Goal: Navigation & Orientation: Understand site structure

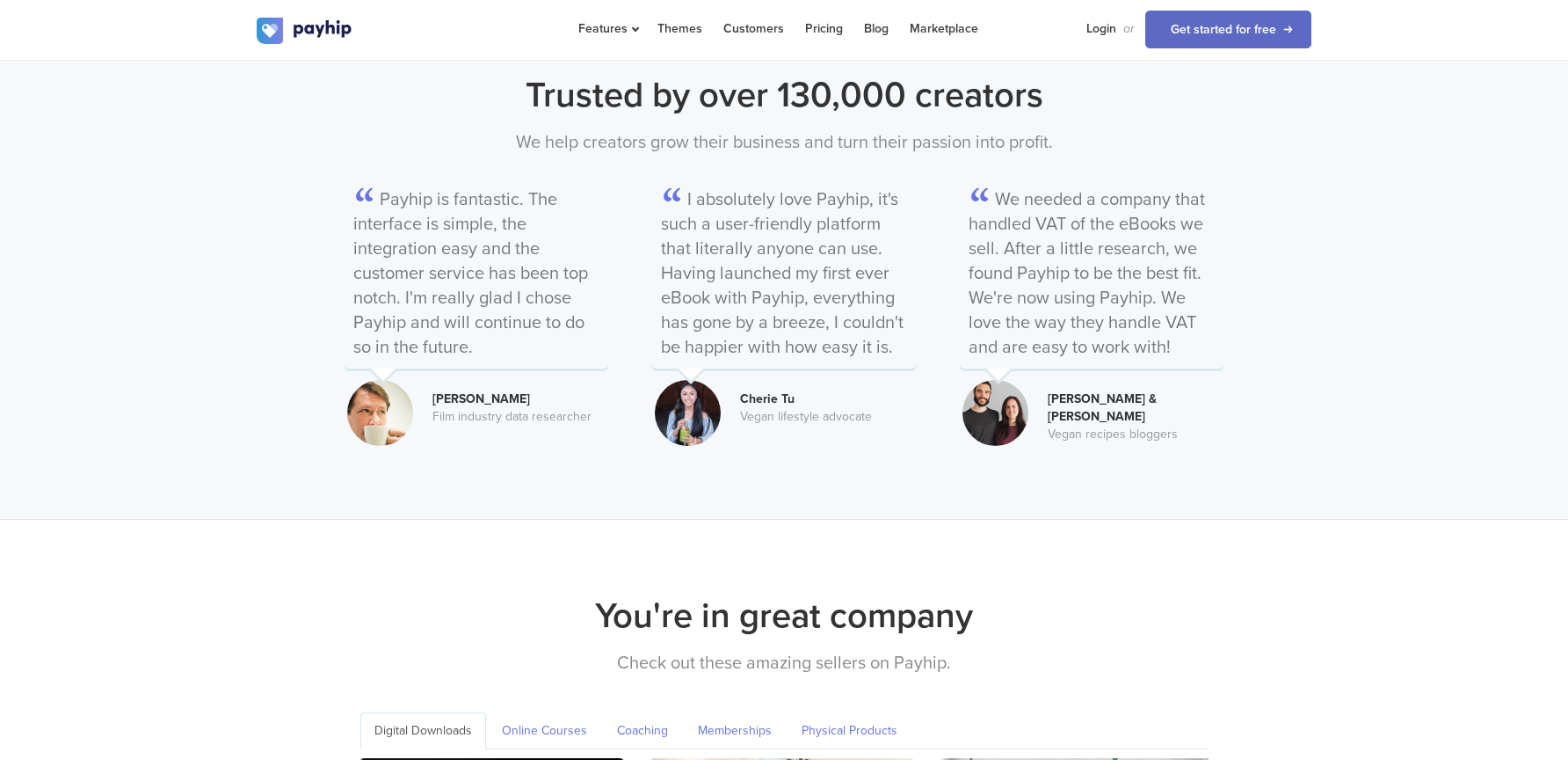
scroll to position [2374, 0]
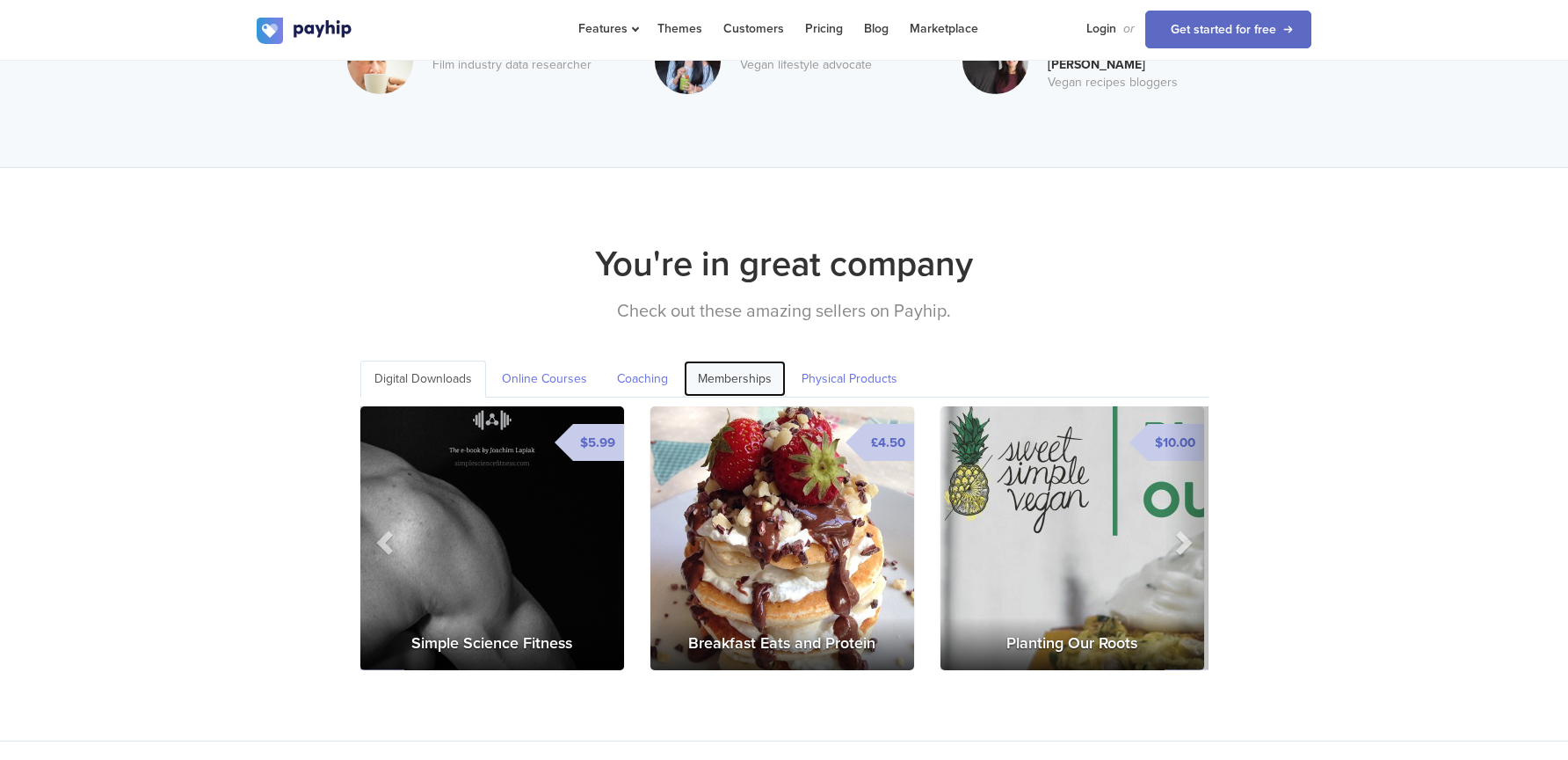
click at [703, 361] on link "Memberships" at bounding box center [735, 379] width 102 height 36
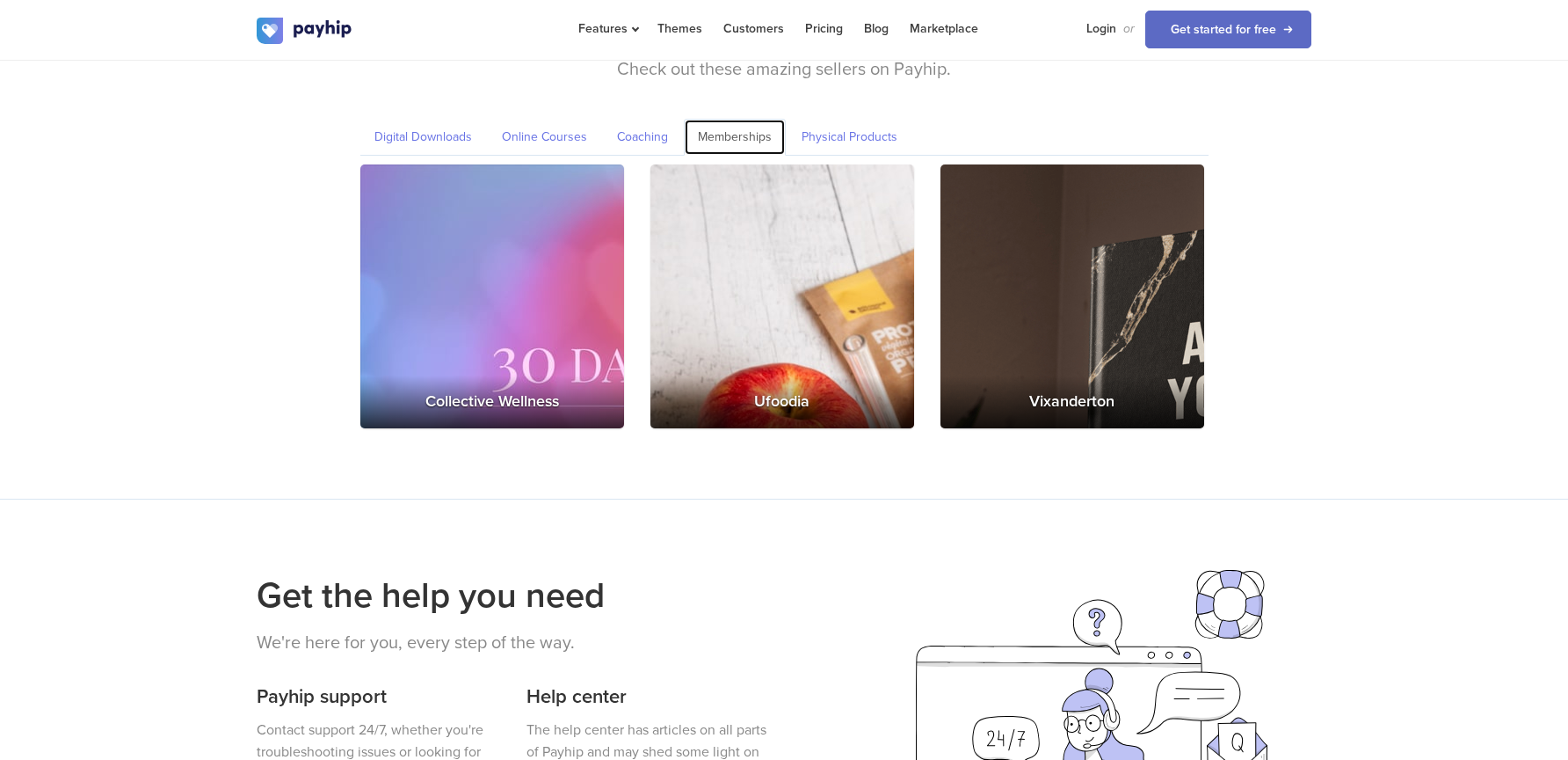
scroll to position [2463, 0]
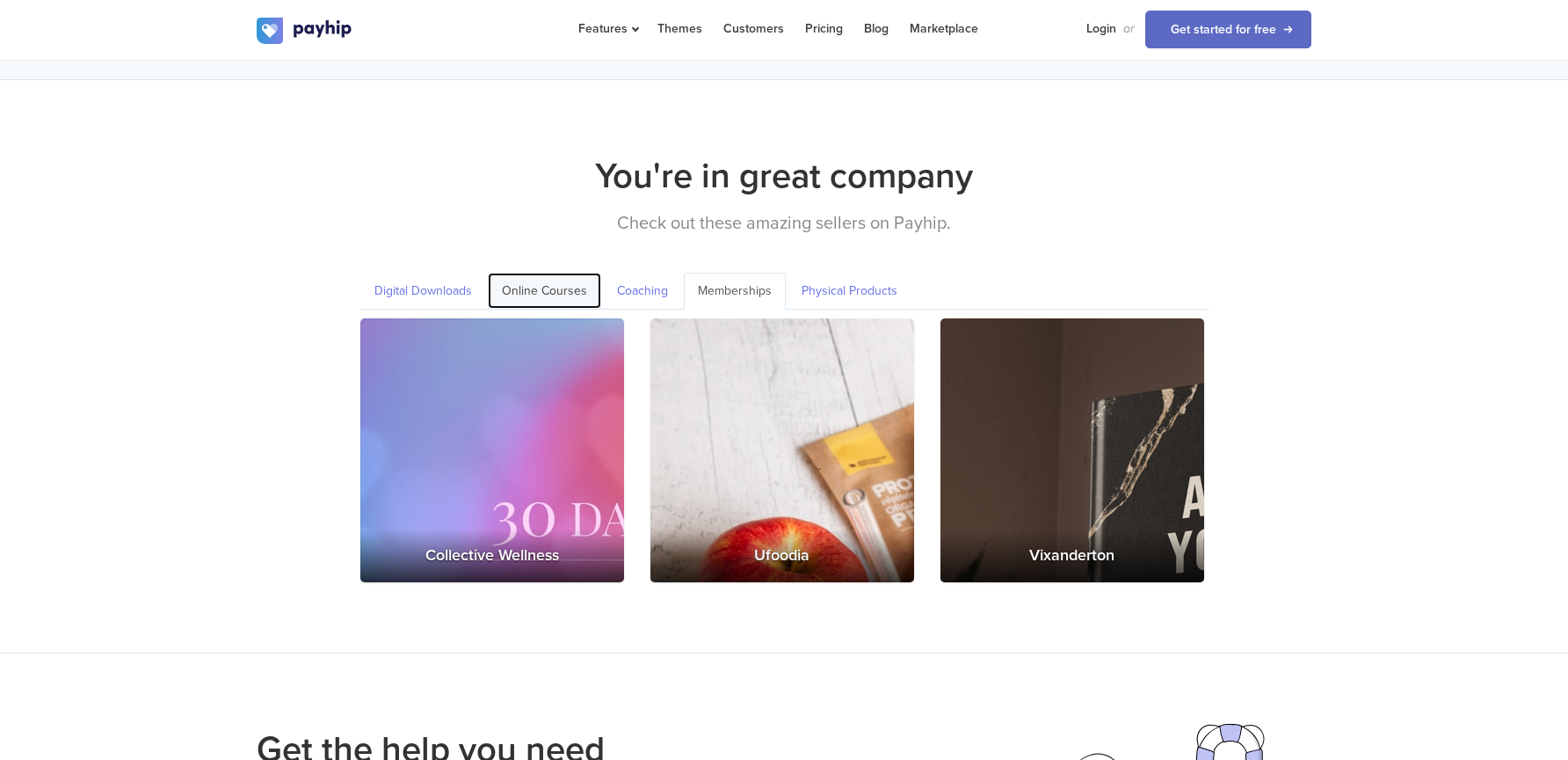
click at [546, 272] on link "Online Courses" at bounding box center [544, 290] width 113 height 36
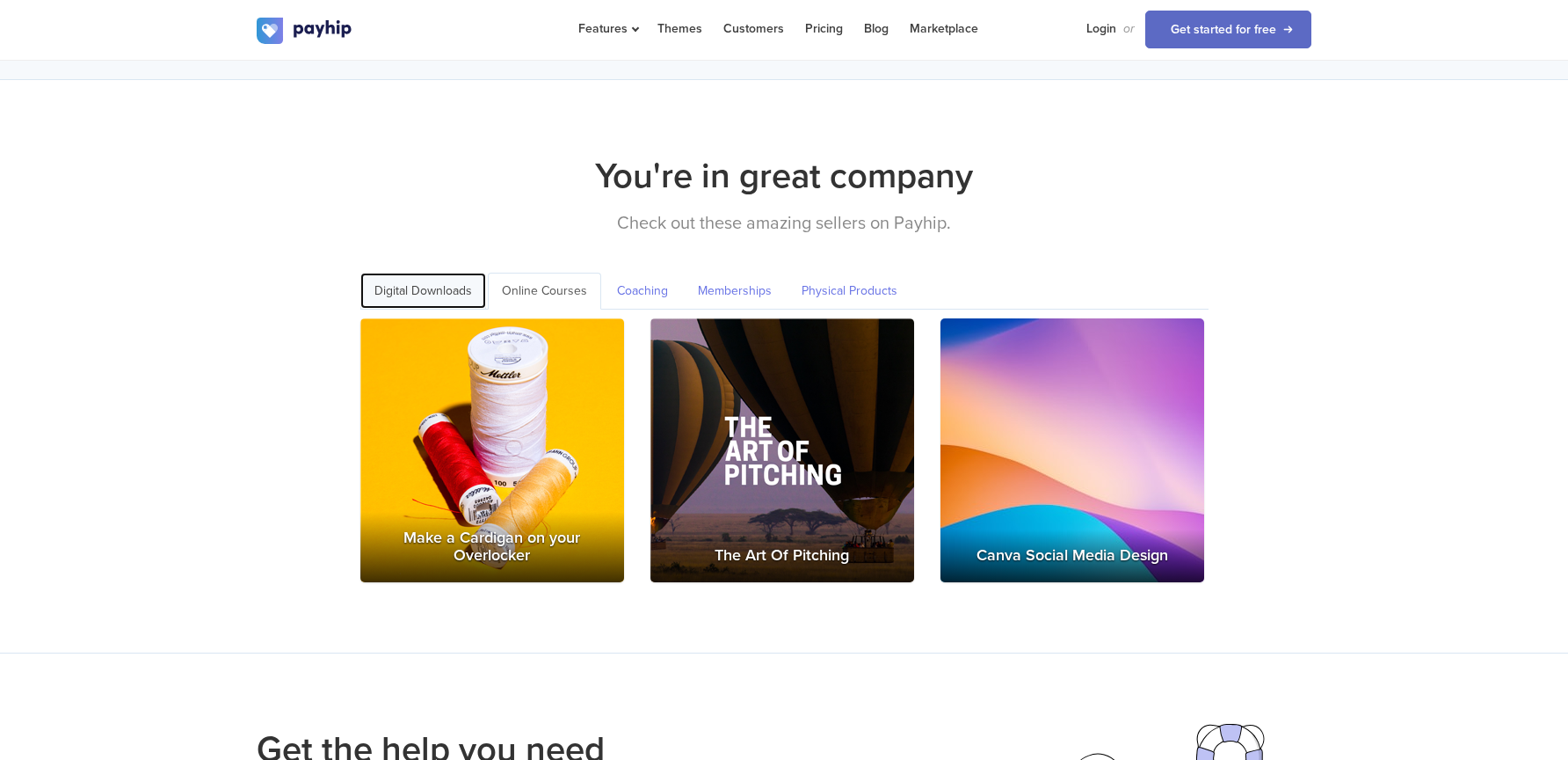
click at [420, 272] on link "Digital Downloads" at bounding box center [423, 290] width 126 height 36
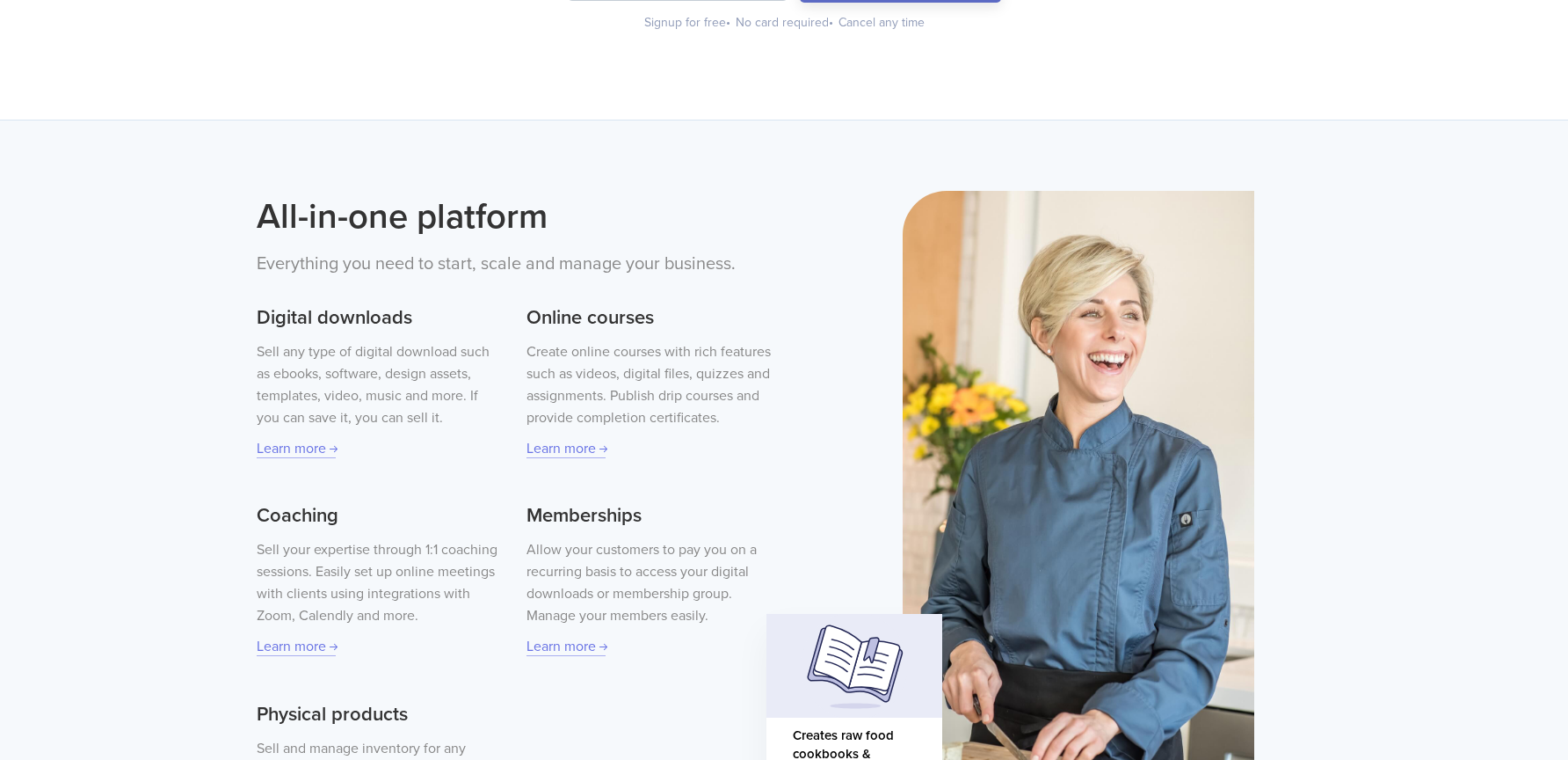
scroll to position [0, 0]
